Goal: Book appointment/travel/reservation

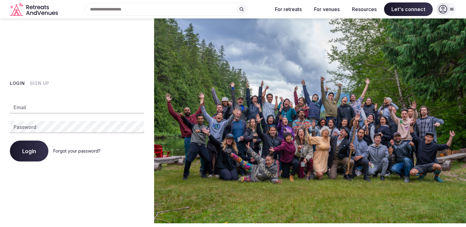
type input "**********"
click at [35, 155] on button "Login" at bounding box center [29, 151] width 38 height 21
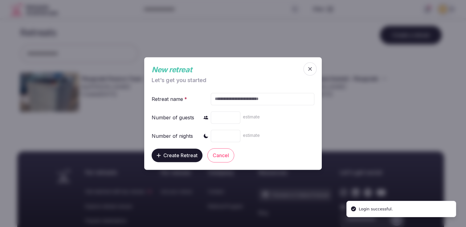
click at [308, 68] on icon "button" at bounding box center [310, 69] width 6 height 6
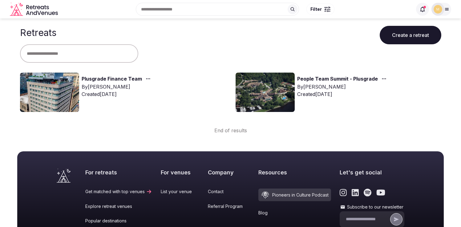
click at [105, 77] on link "Plusgrade Finance Team" at bounding box center [112, 79] width 60 height 8
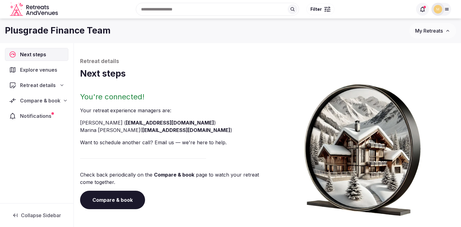
click at [35, 102] on span "Compare & book" at bounding box center [40, 100] width 40 height 7
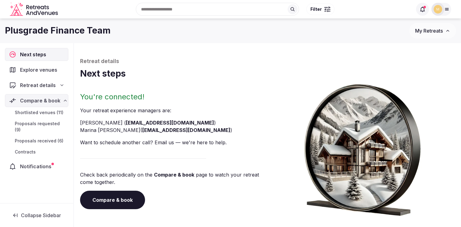
click at [27, 138] on span "Proposals received (6)" at bounding box center [39, 141] width 49 height 6
